Goal: Check status

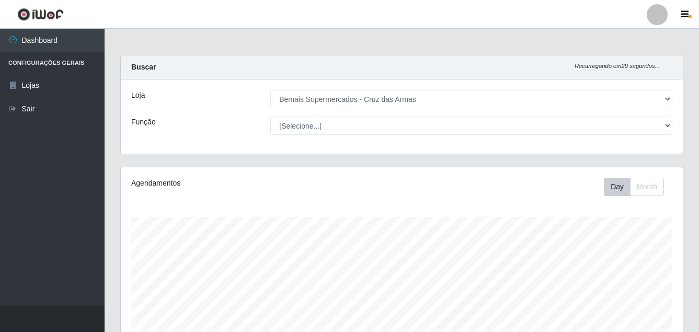
select select "412"
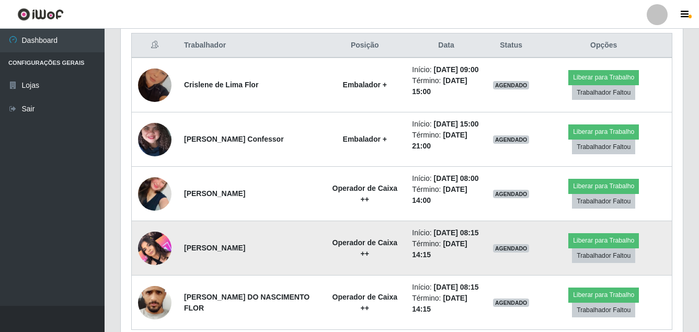
scroll to position [448, 0]
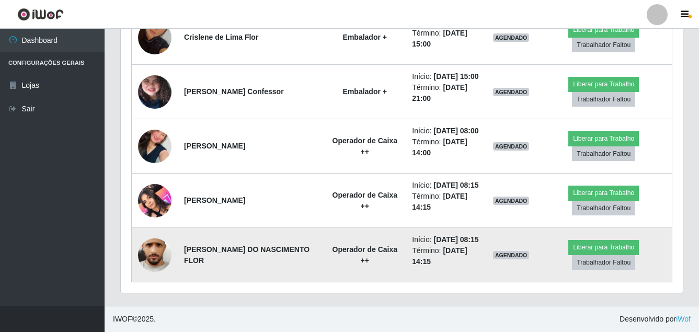
click at [158, 250] on img at bounding box center [154, 254] width 33 height 74
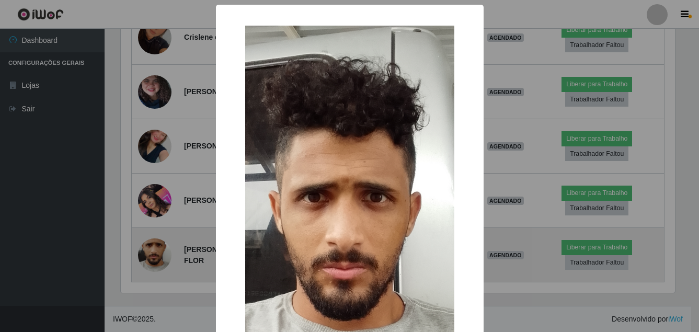
scroll to position [217, 557]
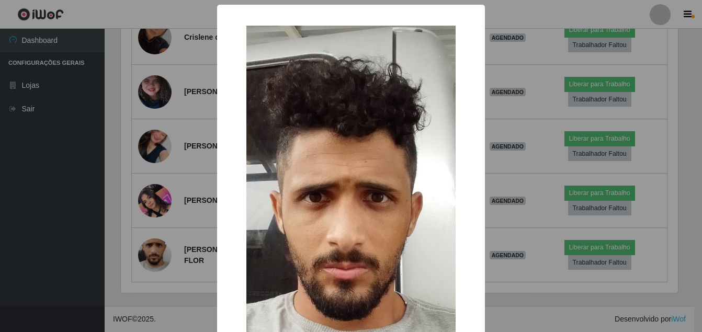
click at [161, 292] on div "× OK Cancel" at bounding box center [351, 166] width 702 height 332
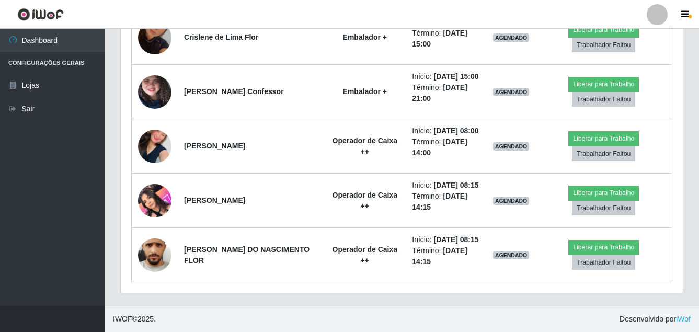
scroll to position [217, 562]
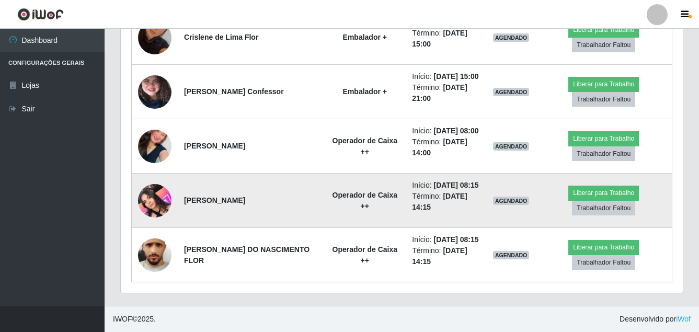
click at [158, 204] on img at bounding box center [154, 200] width 33 height 44
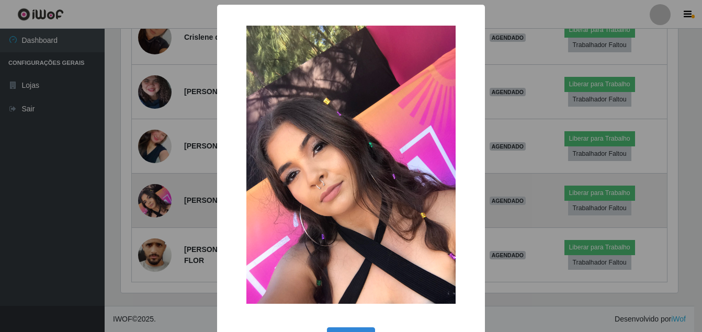
click at [158, 204] on div "× OK Cancel" at bounding box center [351, 166] width 702 height 332
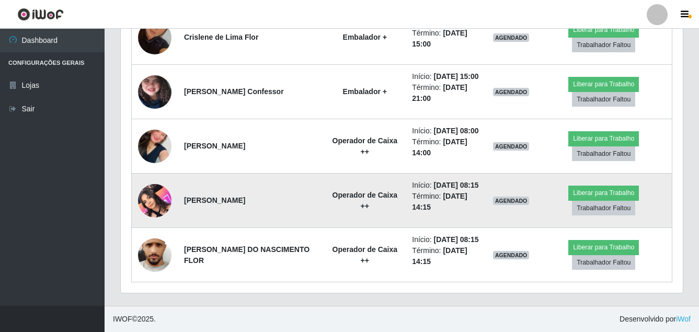
scroll to position [217, 562]
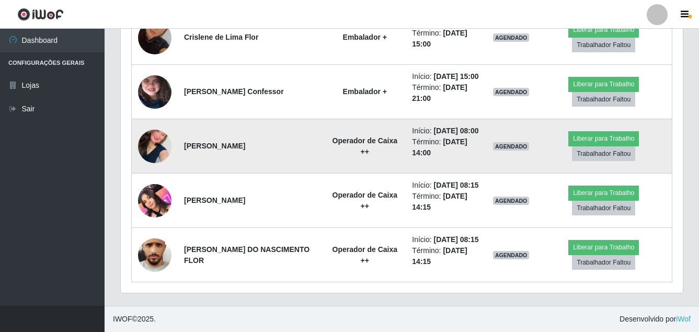
click at [145, 153] on img at bounding box center [154, 147] width 33 height 60
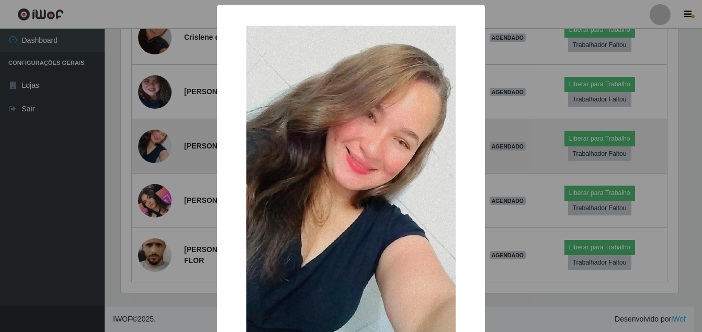
click at [145, 153] on div "× OK Cancel" at bounding box center [351, 166] width 702 height 332
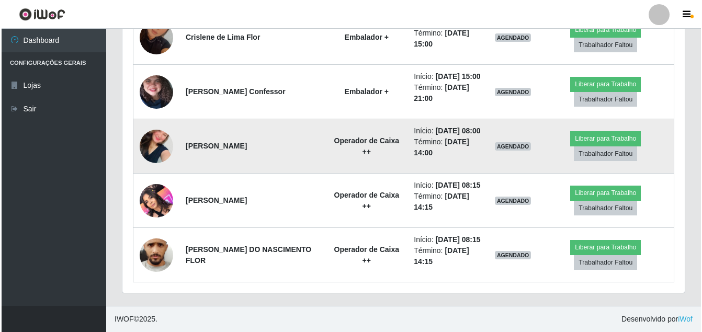
scroll to position [217, 562]
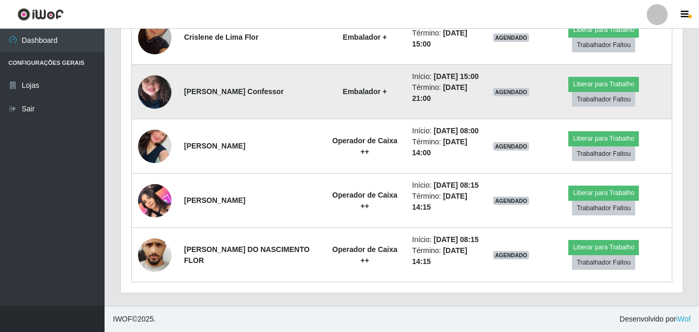
click at [155, 94] on img at bounding box center [154, 92] width 33 height 74
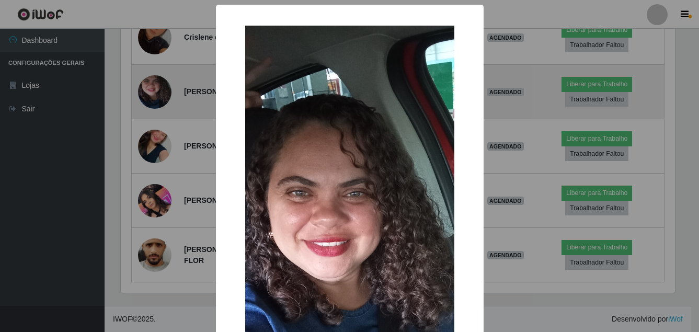
scroll to position [217, 557]
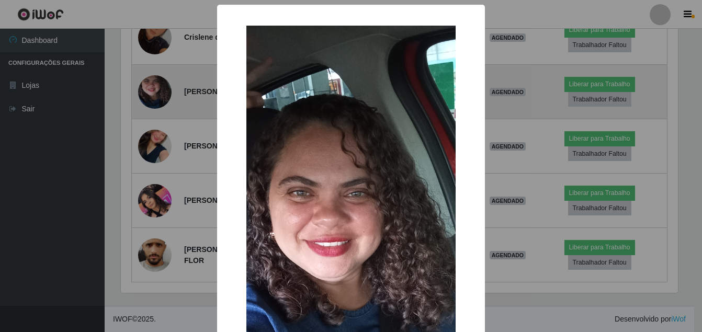
click at [155, 94] on div "× OK Cancel" at bounding box center [351, 166] width 702 height 332
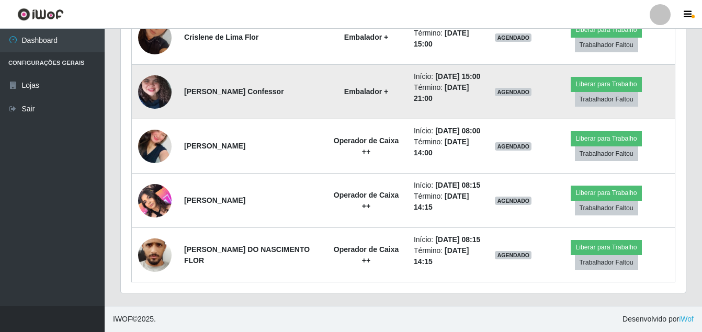
scroll to position [217, 562]
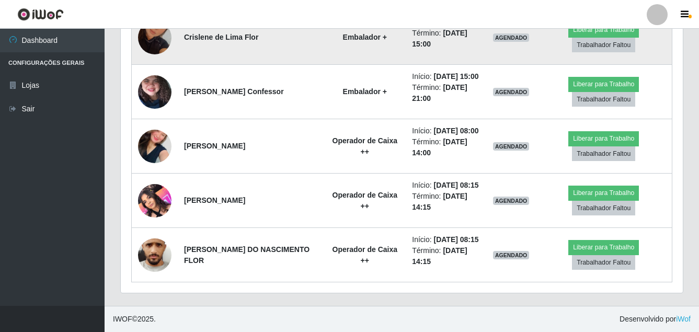
click at [148, 48] on img at bounding box center [154, 38] width 33 height 60
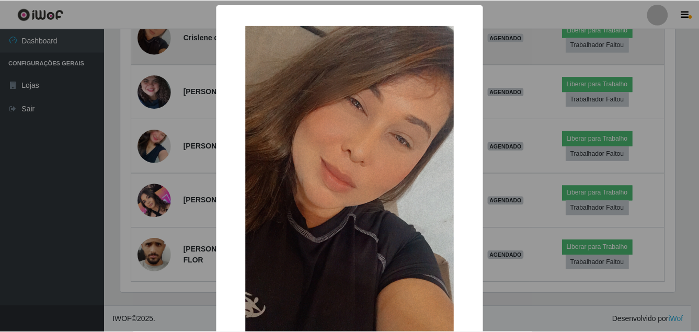
scroll to position [217, 557]
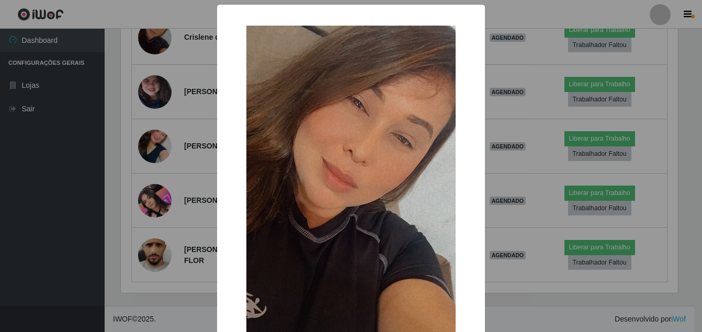
click at [181, 137] on div "× OK Cancel" at bounding box center [351, 166] width 702 height 332
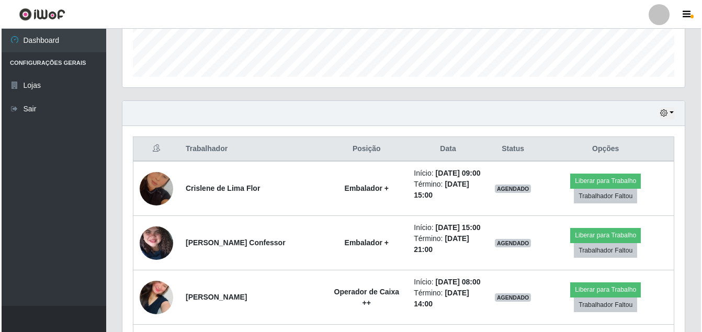
scroll to position [291, 0]
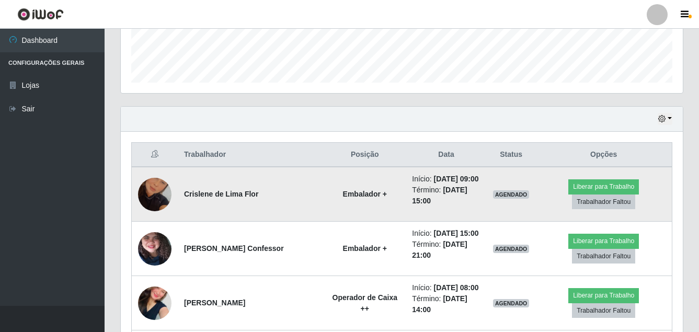
click at [161, 188] on img at bounding box center [154, 195] width 33 height 60
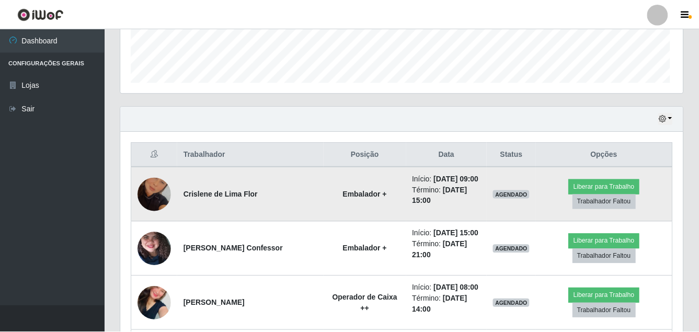
scroll to position [217, 557]
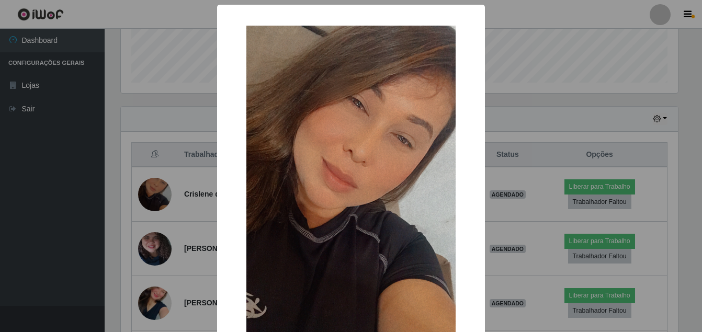
click at [178, 157] on div "× OK Cancel" at bounding box center [351, 166] width 702 height 332
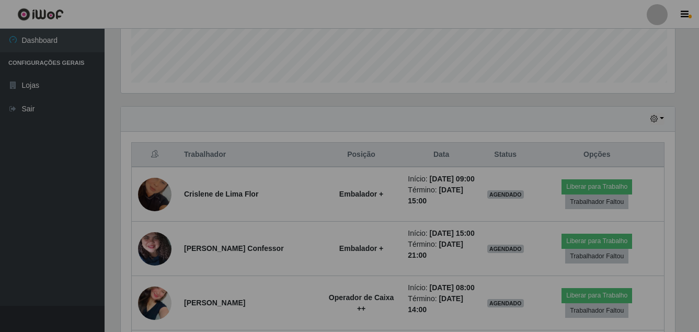
scroll to position [217, 562]
